Goal: Task Accomplishment & Management: Use online tool/utility

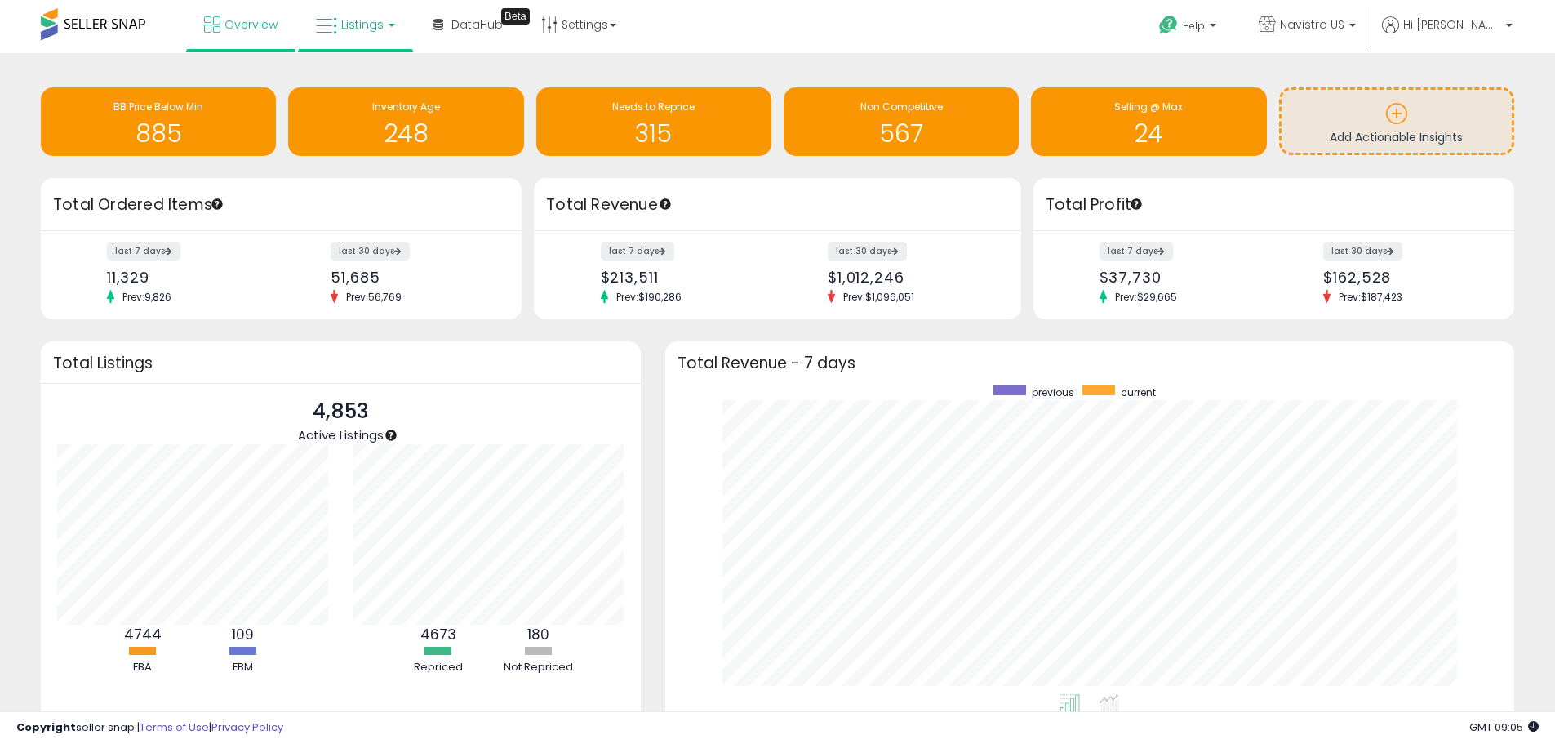
click at [326, 21] on icon at bounding box center [326, 26] width 21 height 21
click at [364, 74] on icon at bounding box center [367, 80] width 71 height 21
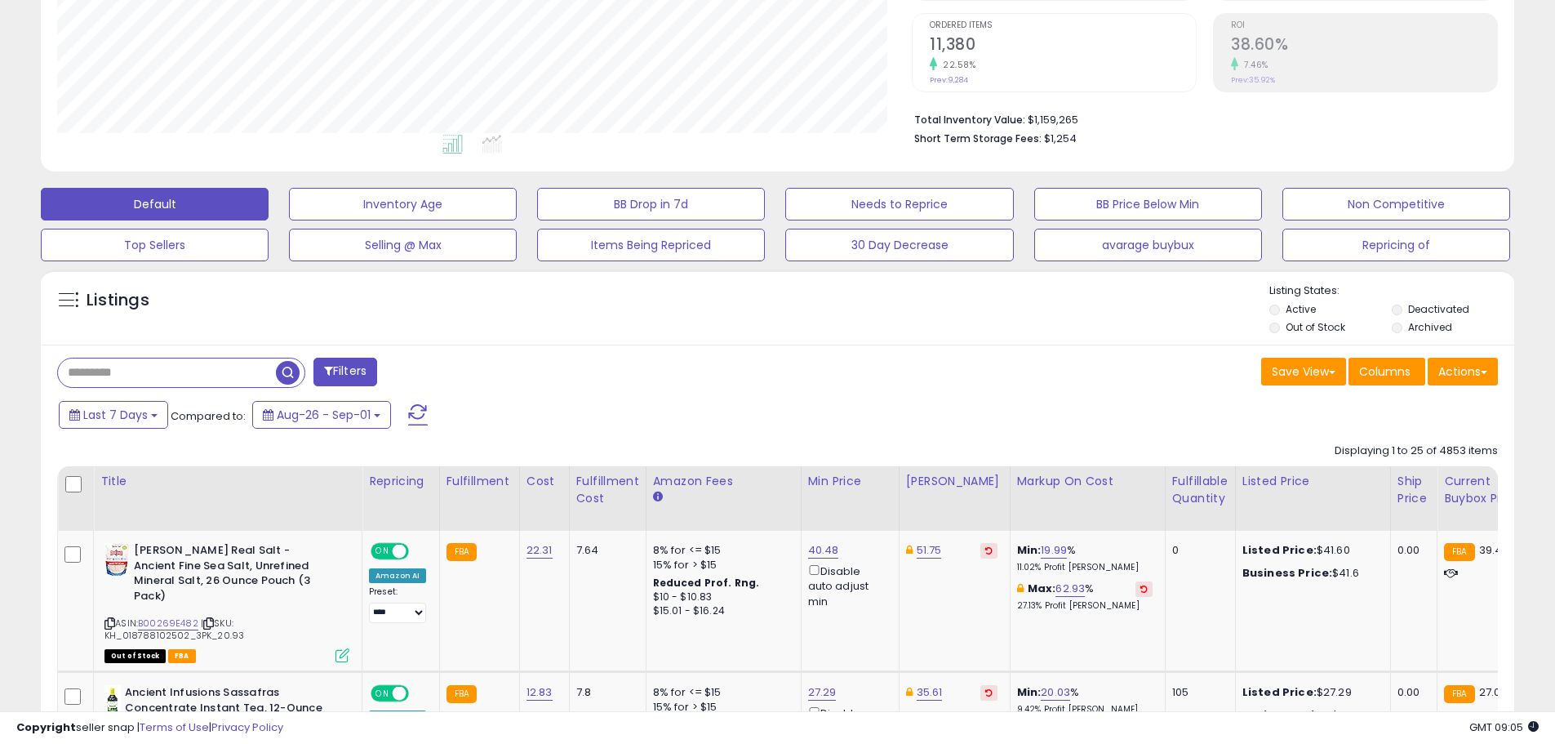
scroll to position [408, 0]
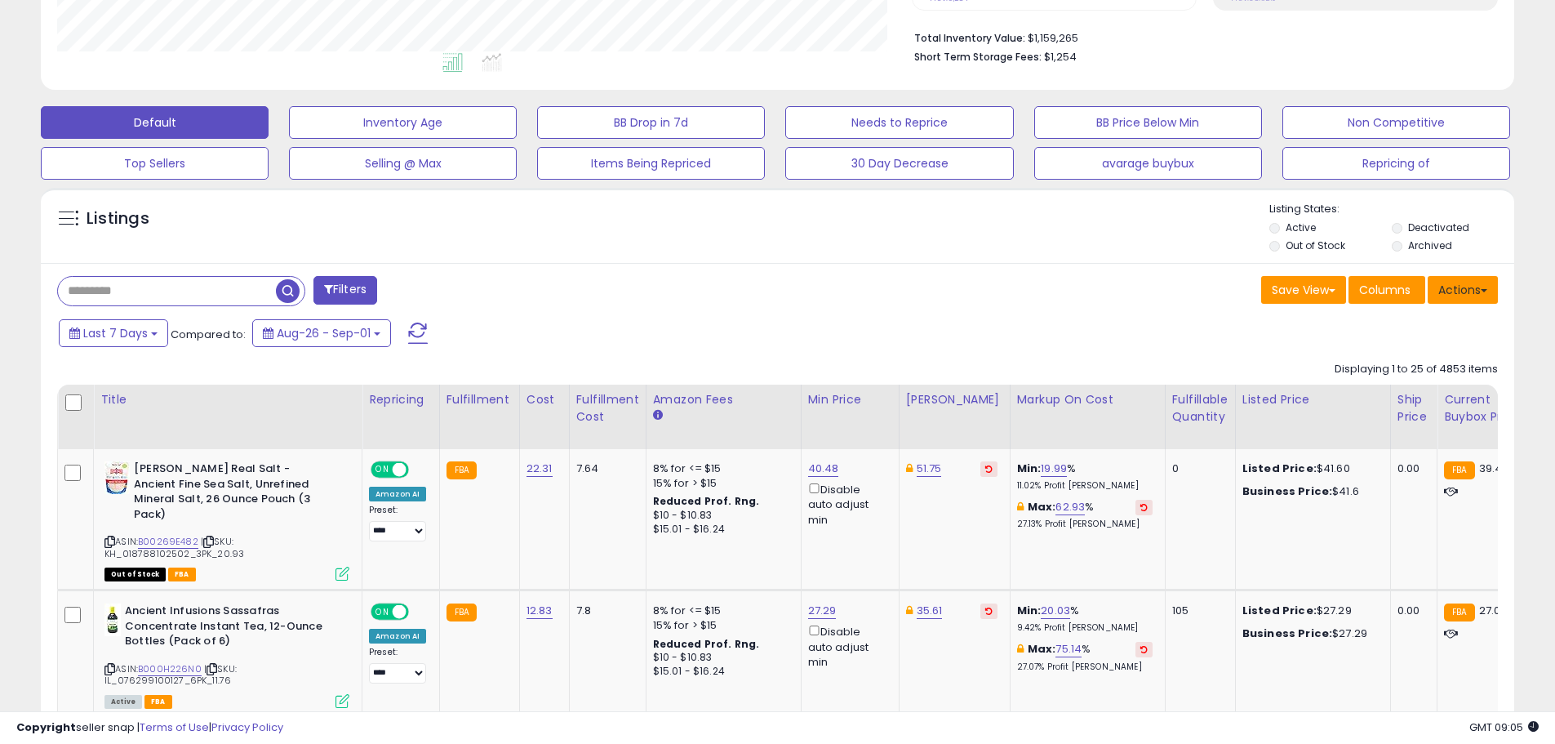
click at [1467, 289] on button "Actions" at bounding box center [1462, 290] width 70 height 28
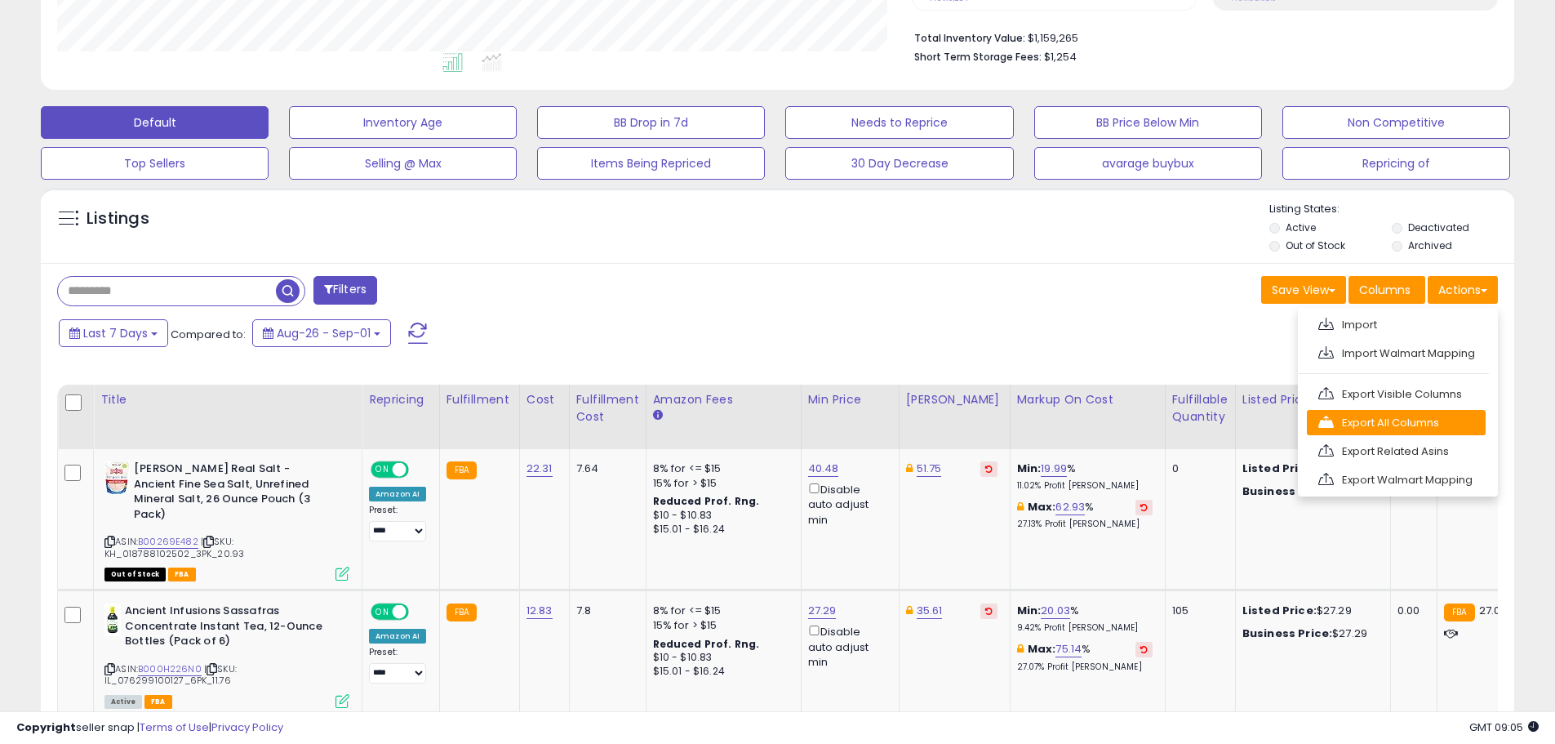
click at [1405, 418] on link "Export All Columns" at bounding box center [1396, 422] width 179 height 25
